Goal: Entertainment & Leisure: Consume media (video, audio)

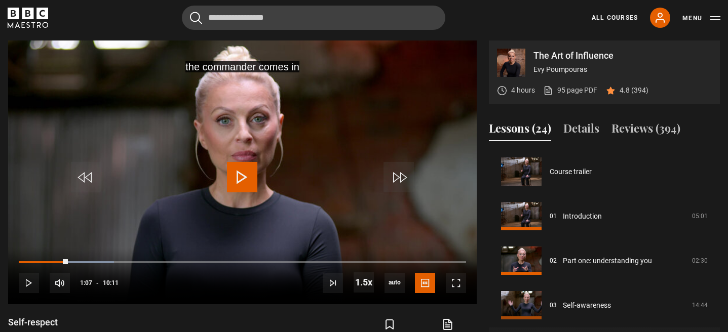
scroll to position [171, 0]
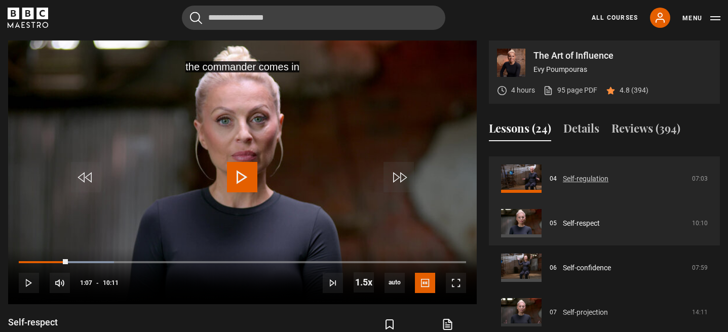
click at [570, 179] on link "Self-regulation" at bounding box center [585, 179] width 46 height 11
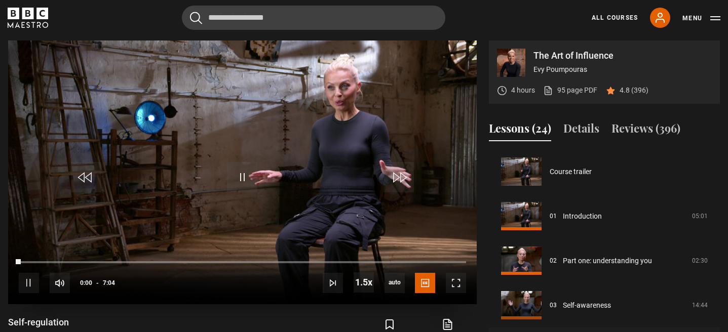
scroll to position [134, 0]
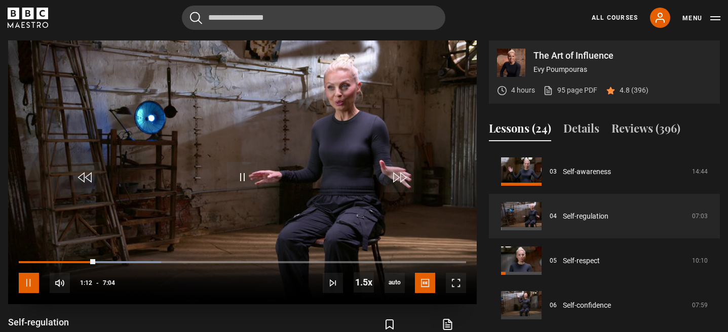
click at [29, 284] on span "Video Player" at bounding box center [29, 283] width 20 height 20
click at [231, 171] on span "Video Player" at bounding box center [242, 177] width 30 height 30
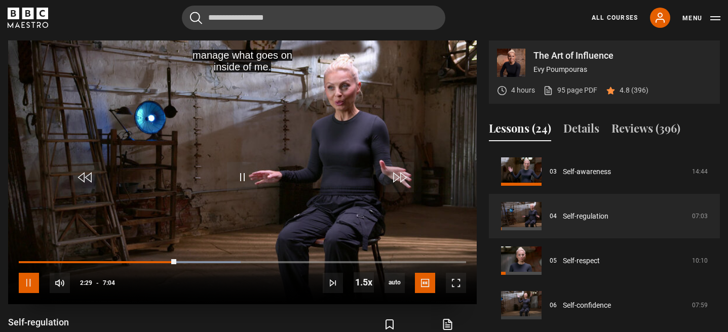
click at [25, 285] on span "Video Player" at bounding box center [29, 283] width 20 height 20
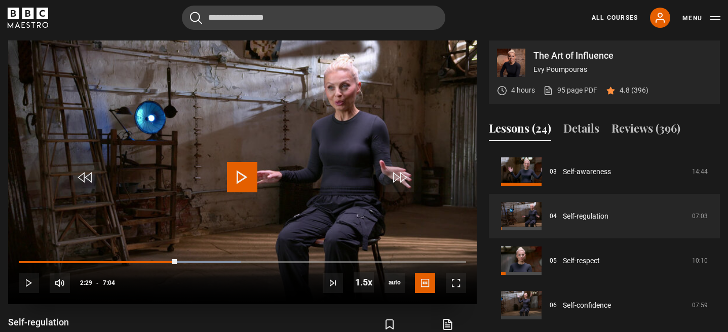
click at [168, 259] on div "10s Skip Back 10 seconds Play 10s Skip Forward 10 seconds Loaded : 49.58% 2:23 …" at bounding box center [242, 276] width 468 height 56
click at [168, 262] on div "2:21" at bounding box center [169, 262] width 2 height 3
click at [247, 157] on video "Video Player" at bounding box center [242, 172] width 468 height 263
click at [243, 165] on span "Video Player" at bounding box center [242, 177] width 30 height 30
click at [233, 176] on span "Video Player" at bounding box center [242, 177] width 30 height 30
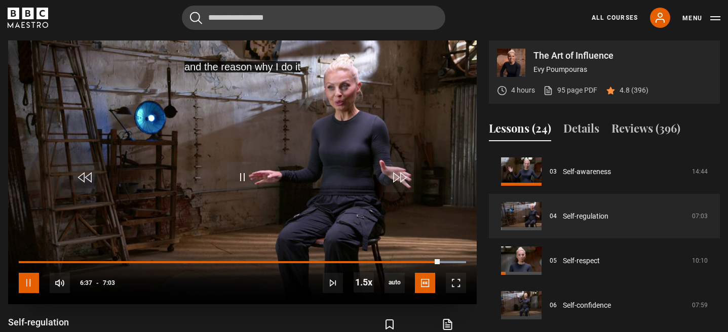
click at [29, 279] on span "Video Player" at bounding box center [29, 283] width 20 height 20
click at [251, 174] on span "Video Player" at bounding box center [242, 177] width 30 height 30
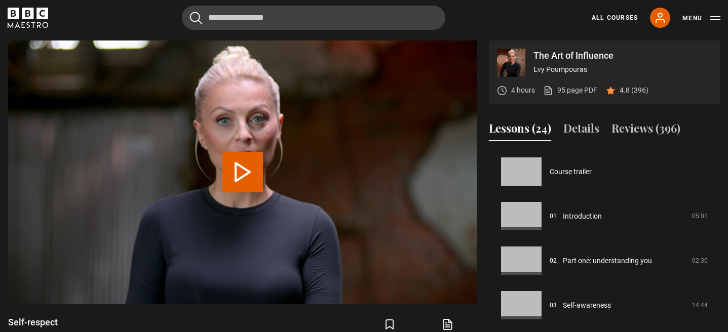
click at [244, 181] on button "Play Lesson Self-respect" at bounding box center [242, 172] width 41 height 41
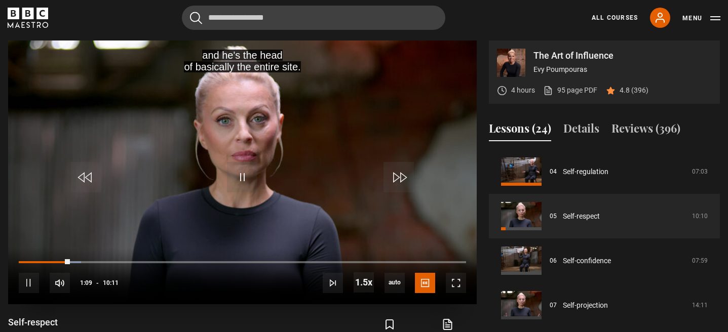
scroll to position [511, 0]
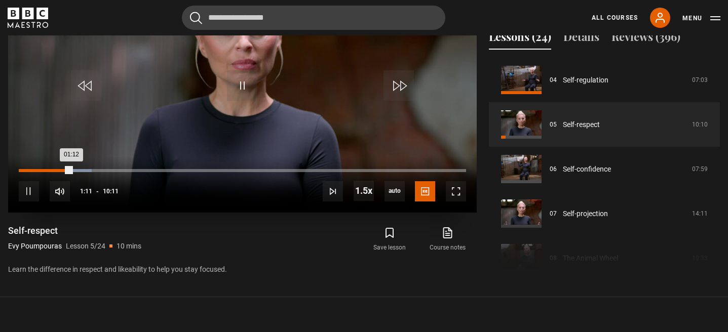
click at [22, 170] on div "Loaded : 16.37% 00:04 01:12" at bounding box center [242, 170] width 447 height 3
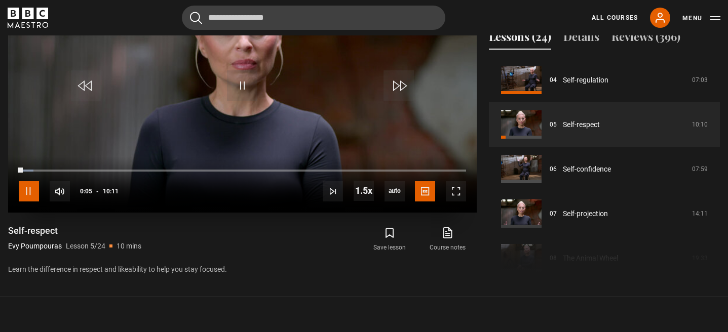
click at [28, 189] on span "Video Player" at bounding box center [29, 191] width 20 height 20
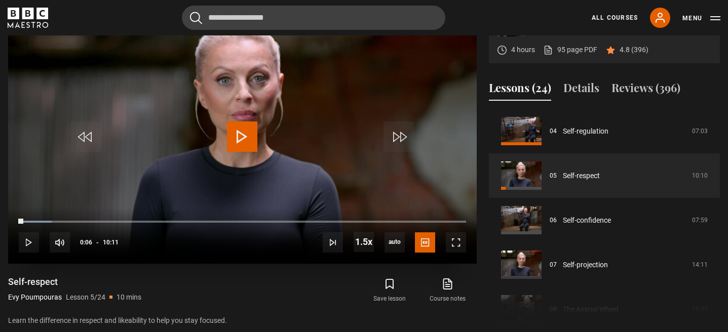
click at [238, 135] on span "Video Player" at bounding box center [242, 137] width 30 height 30
click at [300, 292] on div "Save lesson Course notes opens in new tab" at bounding box center [366, 290] width 220 height 29
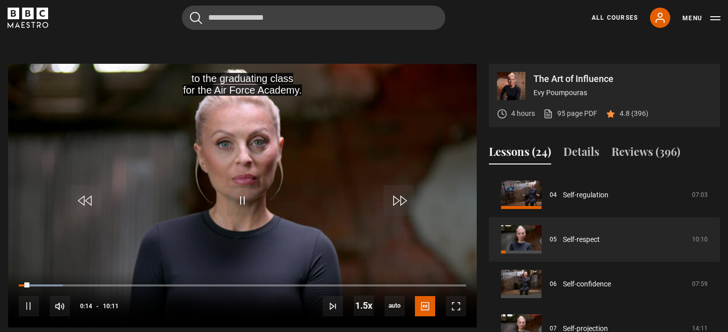
scroll to position [396, 0]
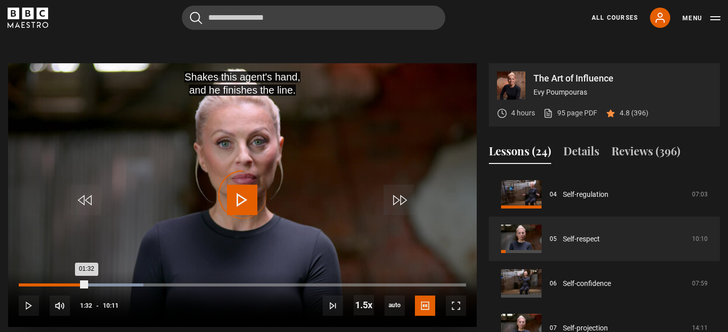
click at [86, 285] on div "Loaded : 27.84% 01:32 01:32" at bounding box center [242, 285] width 447 height 3
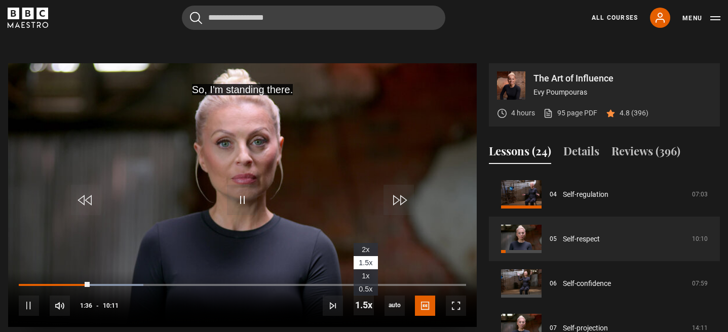
click at [367, 274] on span "1x" at bounding box center [365, 276] width 8 height 8
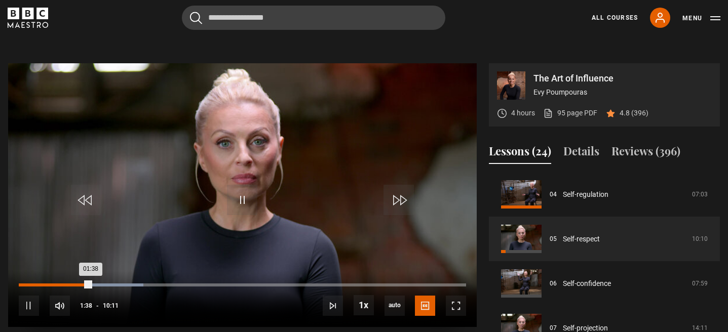
click at [76, 284] on div "Loaded : 27.84% 01:18 01:38" at bounding box center [242, 285] width 447 height 3
click at [81, 284] on div "Loaded : 22.11% 01:25 01:20" at bounding box center [242, 285] width 447 height 3
click at [177, 285] on div "Loaded : 48.32% 03:37 03:52" at bounding box center [242, 285] width 447 height 3
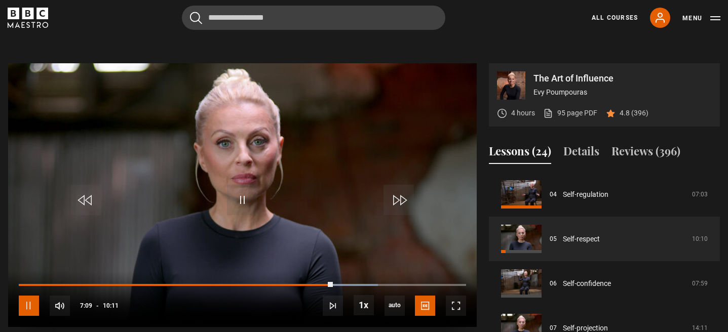
click at [28, 307] on span "Video Player" at bounding box center [29, 306] width 20 height 20
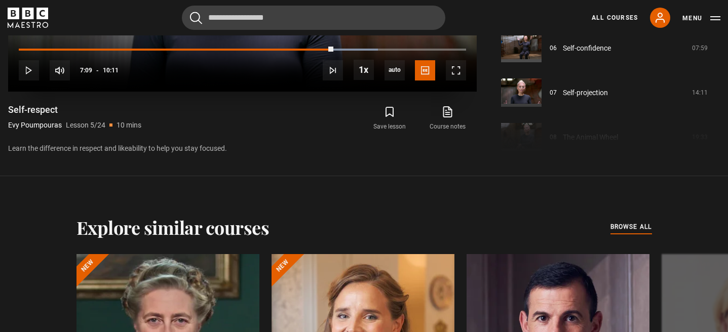
scroll to position [634, 0]
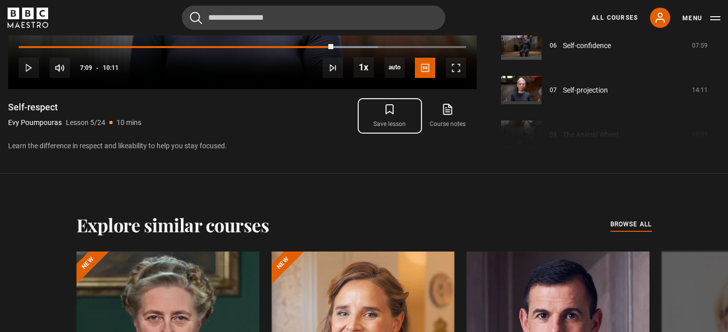
click at [388, 113] on icon "submit" at bounding box center [389, 109] width 12 height 12
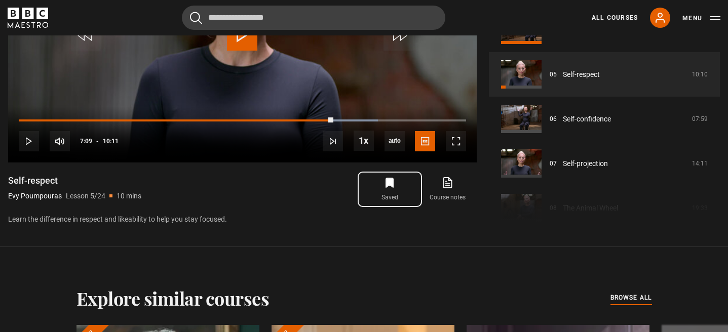
scroll to position [562, 0]
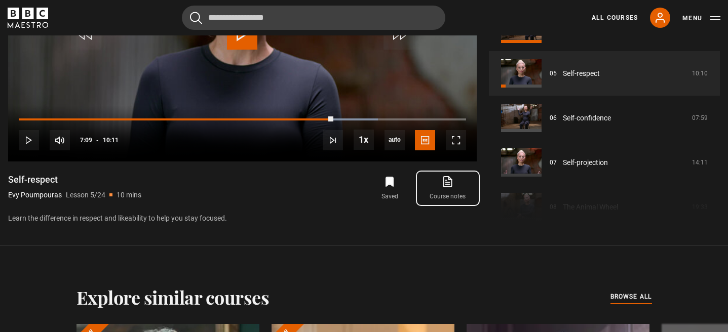
click at [438, 188] on link "Course notes opens in new tab" at bounding box center [448, 188] width 58 height 29
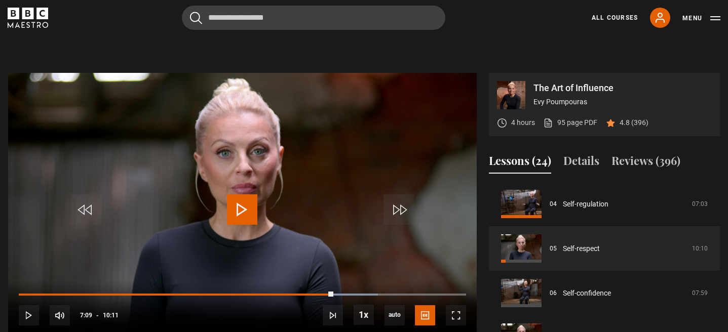
click at [240, 208] on span "Video Player" at bounding box center [242, 209] width 30 height 30
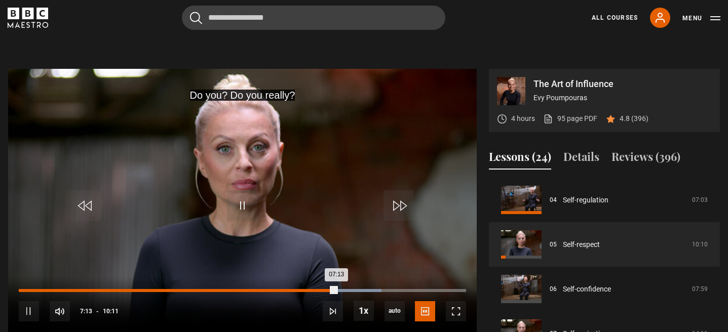
click at [325, 289] on div "Loaded : 81.08% 06:59 07:13" at bounding box center [242, 290] width 447 height 3
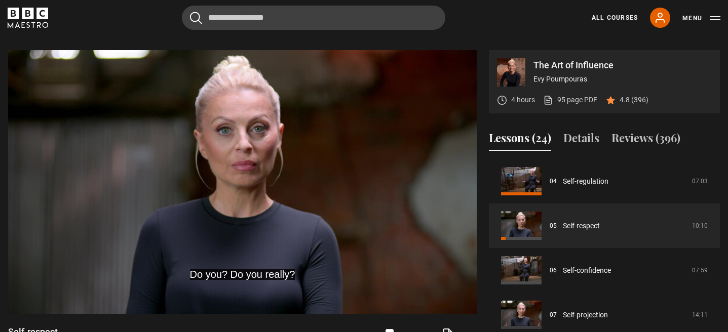
scroll to position [411, 0]
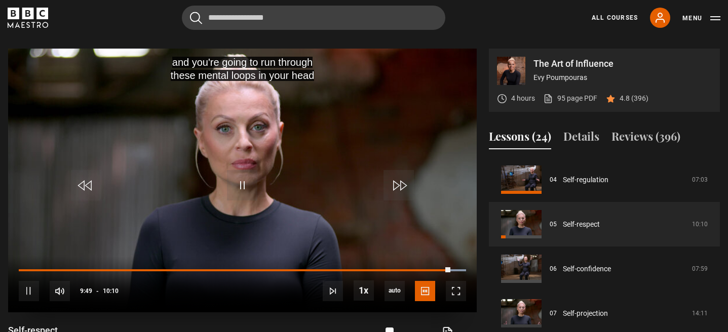
click at [403, 268] on div "10s Skip Back 10 seconds Pause 10s Skip Forward 10 seconds Loaded : 100.00% 06:…" at bounding box center [242, 284] width 468 height 56
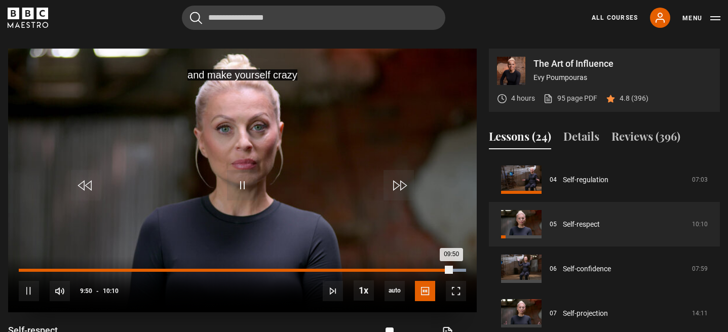
click at [400, 269] on div "Loaded : 100.00% 08:41 09:50" at bounding box center [242, 270] width 447 height 3
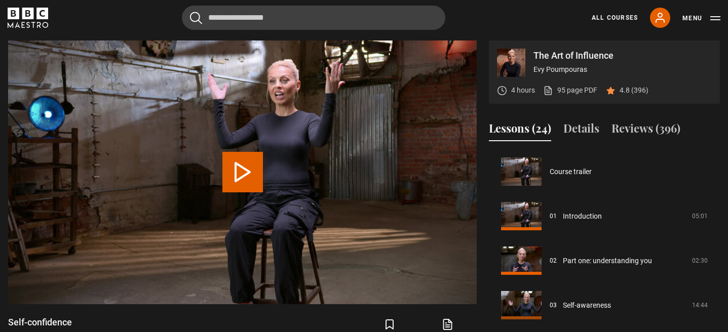
scroll to position [223, 0]
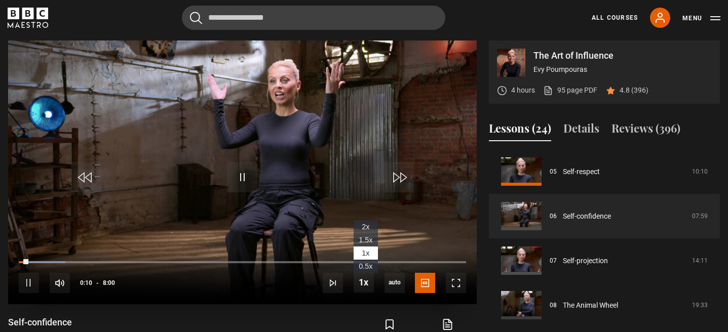
click at [369, 237] on span "1.5x" at bounding box center [365, 240] width 14 height 8
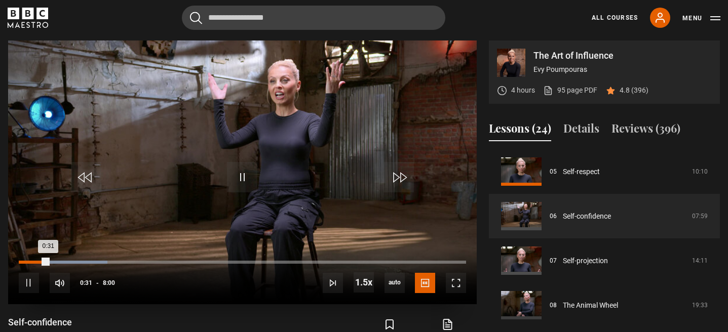
click at [41, 261] on div "0:31" at bounding box center [33, 262] width 29 height 3
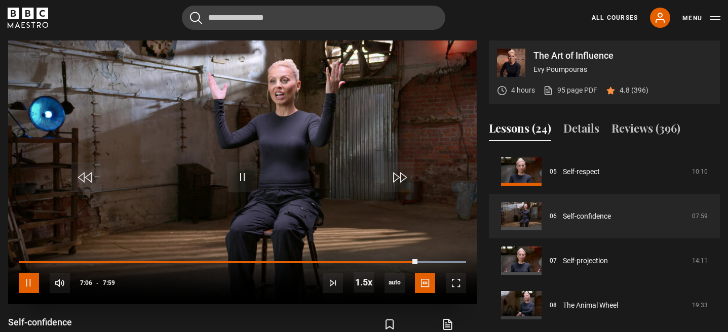
click at [28, 285] on span "Video Player" at bounding box center [29, 283] width 20 height 20
